Goal: Task Accomplishment & Management: Complete application form

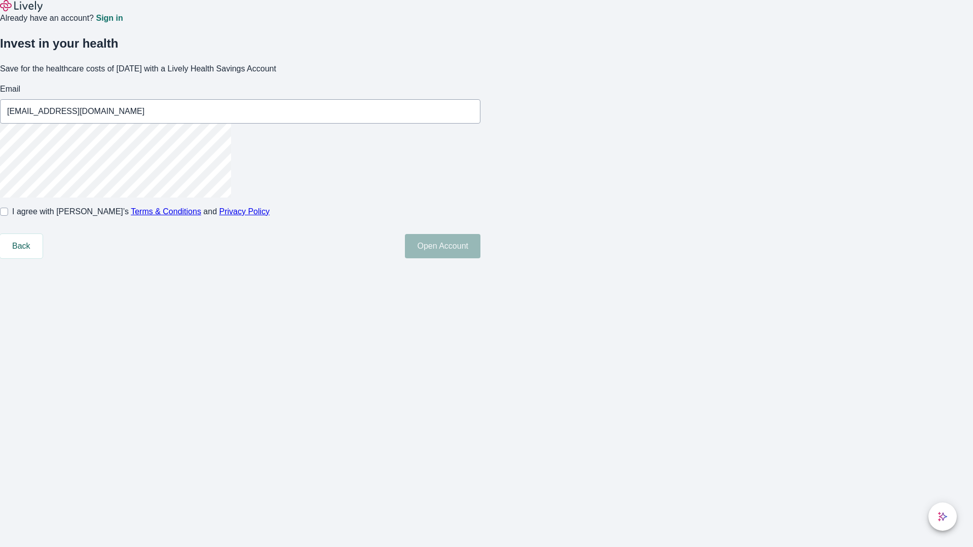
click at [8, 216] on input "I agree with Lively’s Terms & Conditions and Privacy Policy" at bounding box center [4, 212] width 8 height 8
checkbox input "true"
click at [481, 258] on button "Open Account" at bounding box center [443, 246] width 76 height 24
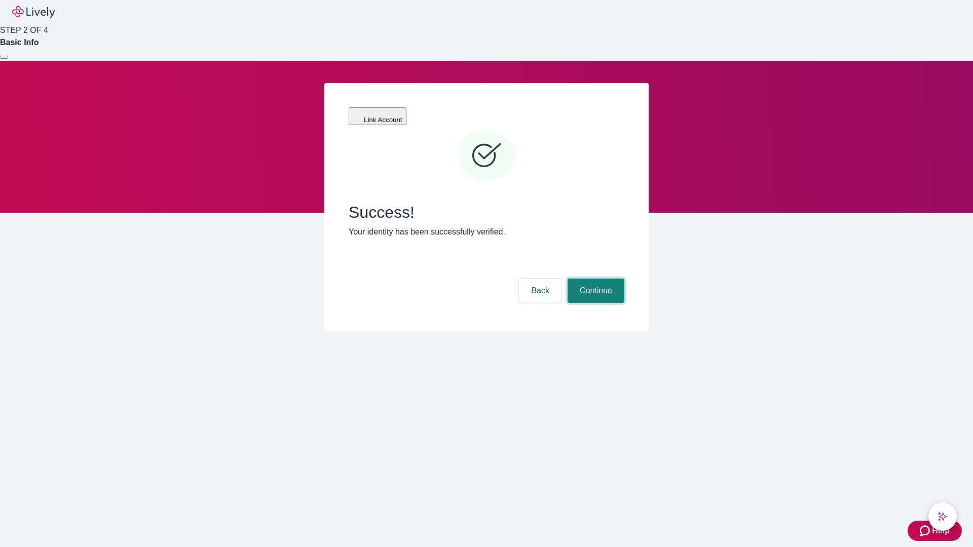
click at [595, 279] on button "Continue" at bounding box center [596, 291] width 57 height 24
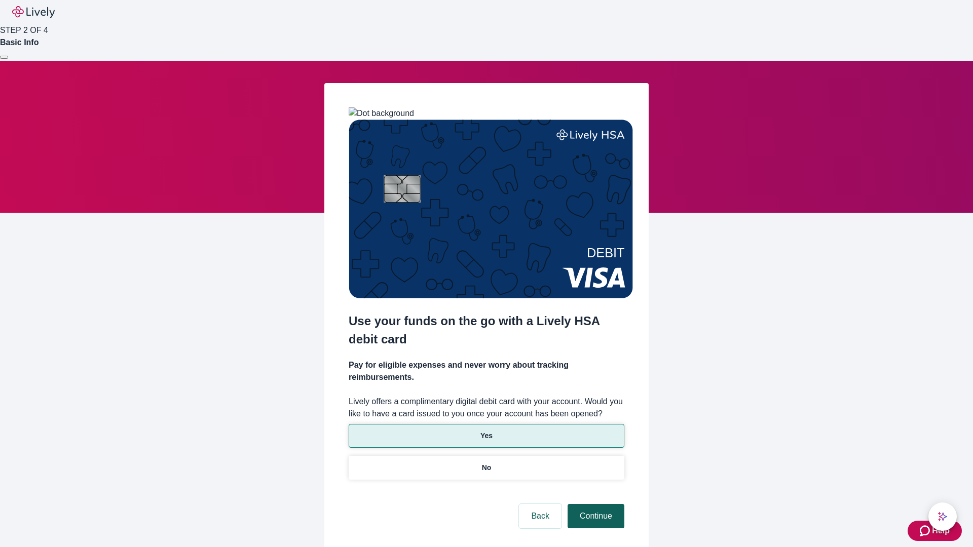
click at [486, 463] on p "No" at bounding box center [487, 468] width 10 height 11
click at [595, 504] on button "Continue" at bounding box center [596, 516] width 57 height 24
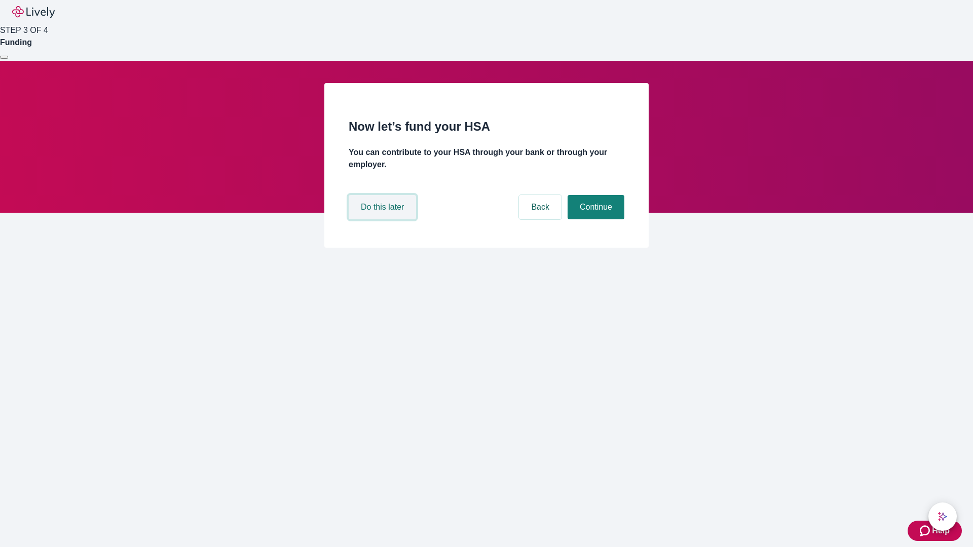
click at [384, 219] on button "Do this later" at bounding box center [382, 207] width 67 height 24
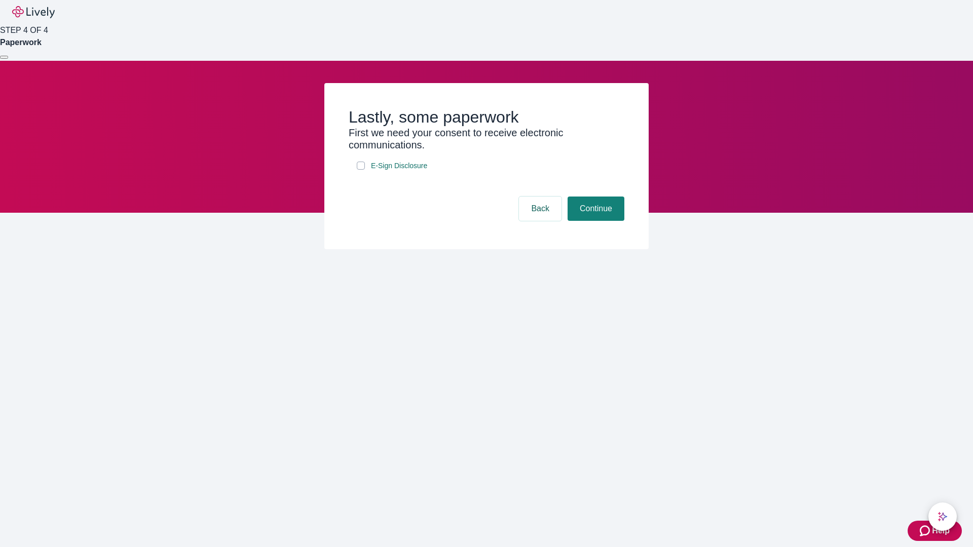
click at [361, 170] on input "E-Sign Disclosure" at bounding box center [361, 166] width 8 height 8
checkbox input "true"
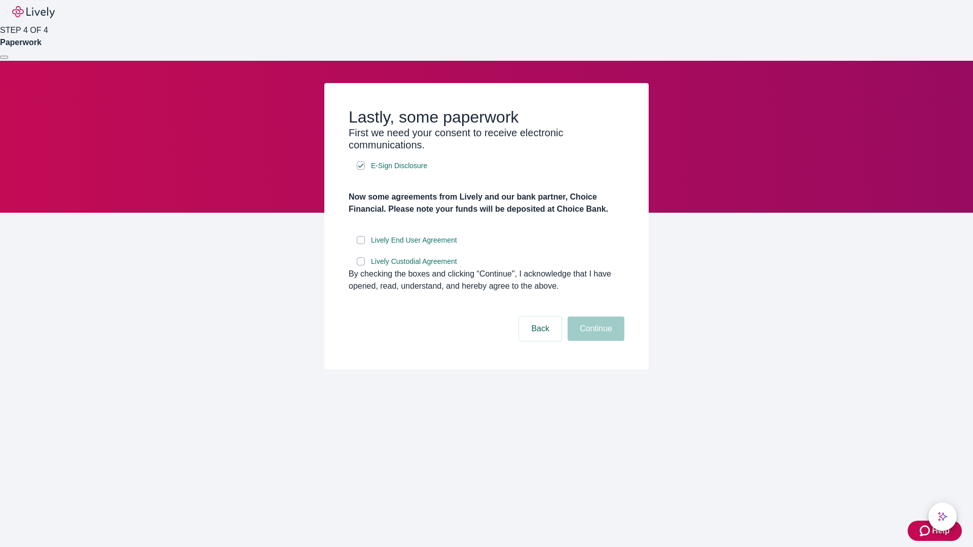
click at [361, 244] on input "Lively End User Agreement" at bounding box center [361, 240] width 8 height 8
checkbox input "true"
click at [361, 266] on input "Lively Custodial Agreement" at bounding box center [361, 261] width 8 height 8
checkbox input "true"
click at [595, 341] on button "Continue" at bounding box center [596, 329] width 57 height 24
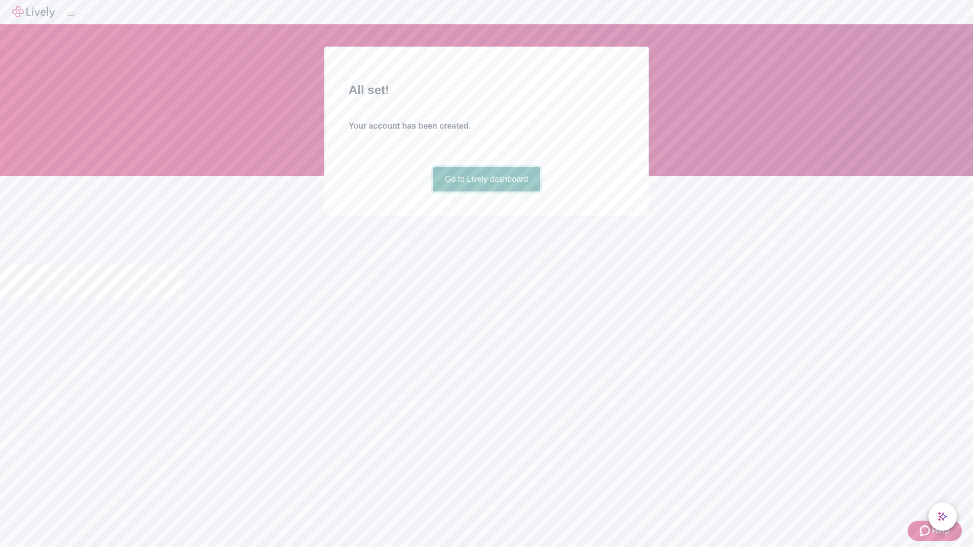
click at [486, 192] on link "Go to Lively dashboard" at bounding box center [487, 179] width 108 height 24
